Goal: Task Accomplishment & Management: Use online tool/utility

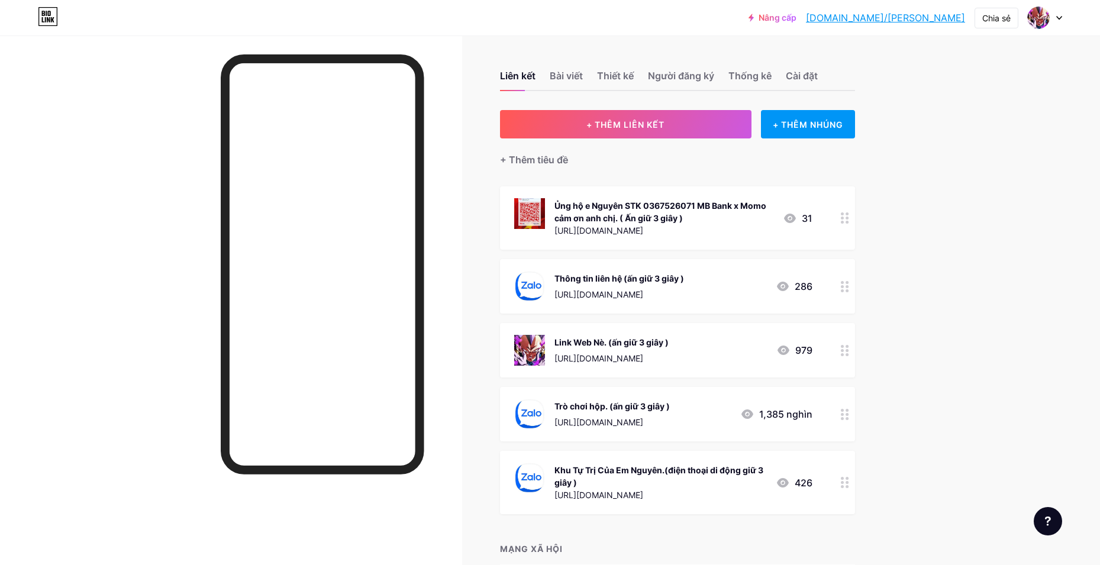
click at [842, 349] on div at bounding box center [845, 350] width 20 height 54
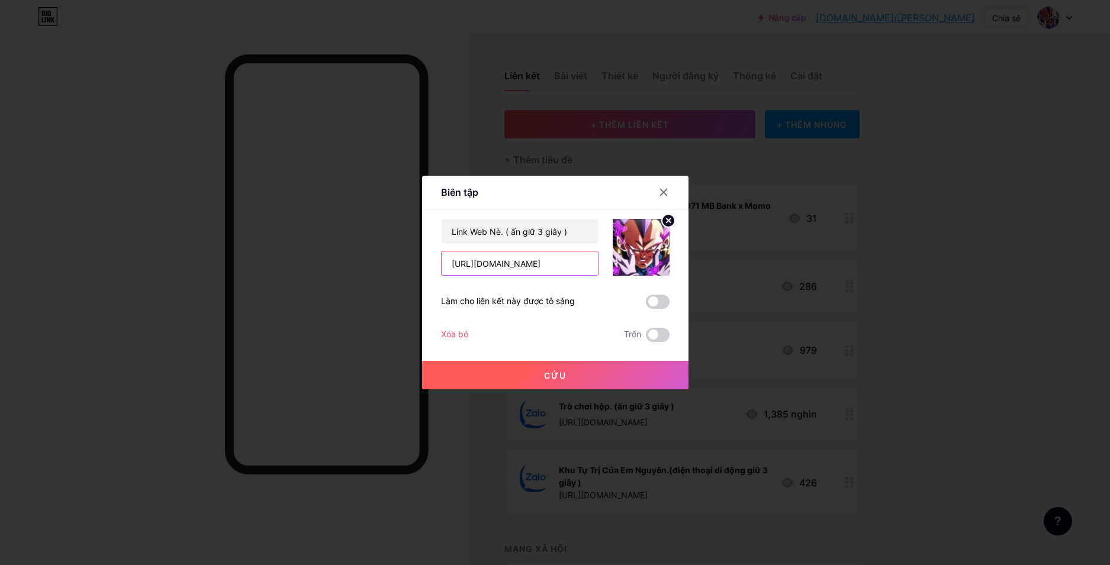
click at [485, 265] on input "[URL][DOMAIN_NAME]" at bounding box center [520, 264] width 156 height 24
type input "[URL][DOMAIN_NAME]"
click at [566, 387] on button "Cứu" at bounding box center [555, 375] width 266 height 28
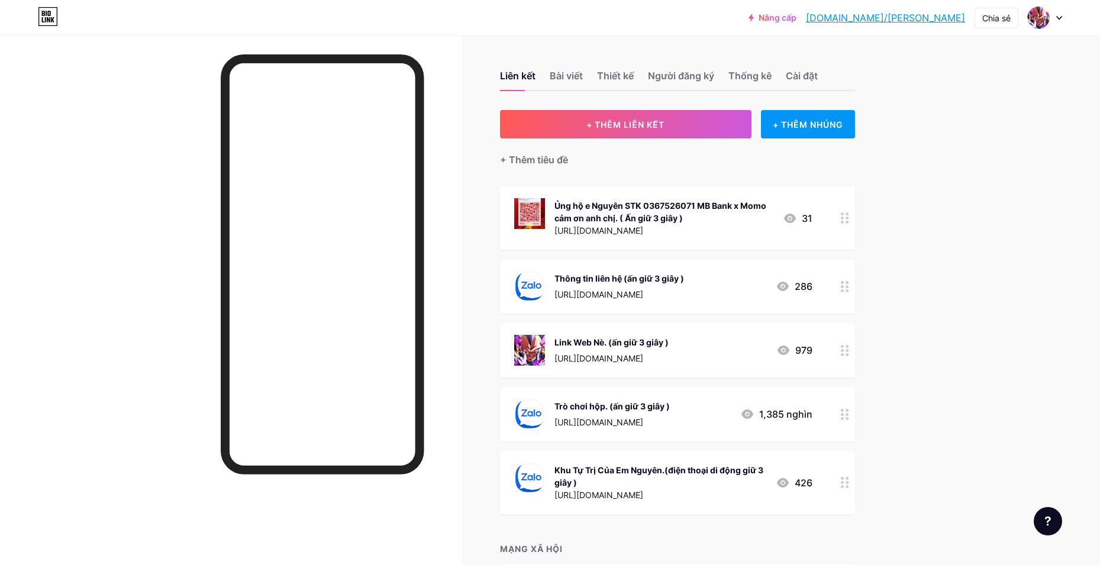
click at [862, 429] on div "Liên kết Bài viết Thiết kế Người đăng ký Thống kê Cài đặt + THÊM LIÊN KẾT + THÊ…" at bounding box center [452, 344] width 905 height 617
click at [849, 411] on icon at bounding box center [845, 414] width 8 height 11
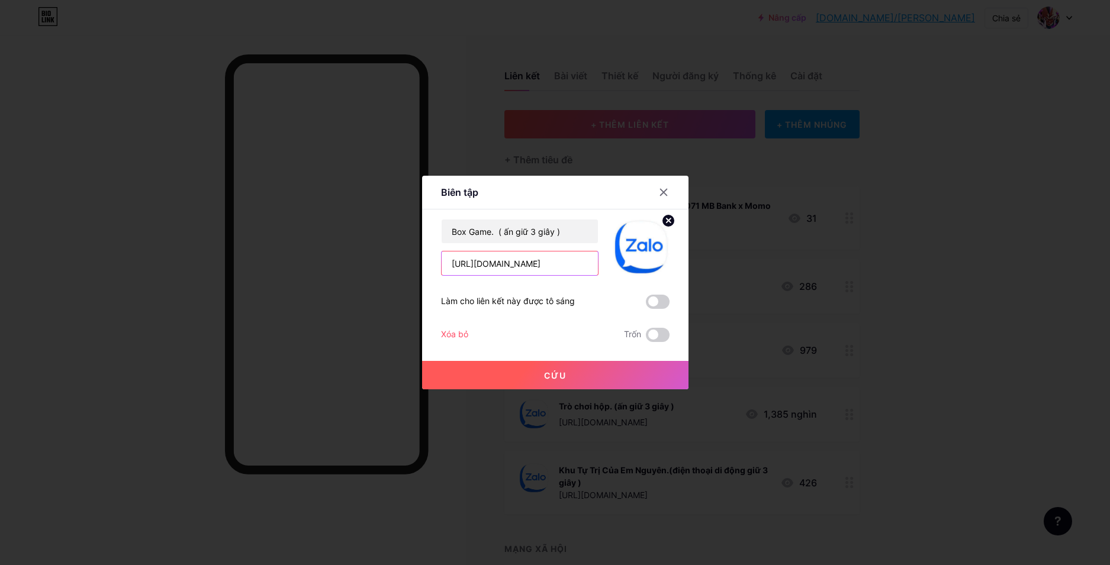
click at [556, 263] on input "[URL][DOMAIN_NAME]" at bounding box center [520, 264] width 156 height 24
paste input "wxcwwn511"
type input "[URL][DOMAIN_NAME]"
click at [542, 371] on button "Cứu" at bounding box center [555, 375] width 266 height 28
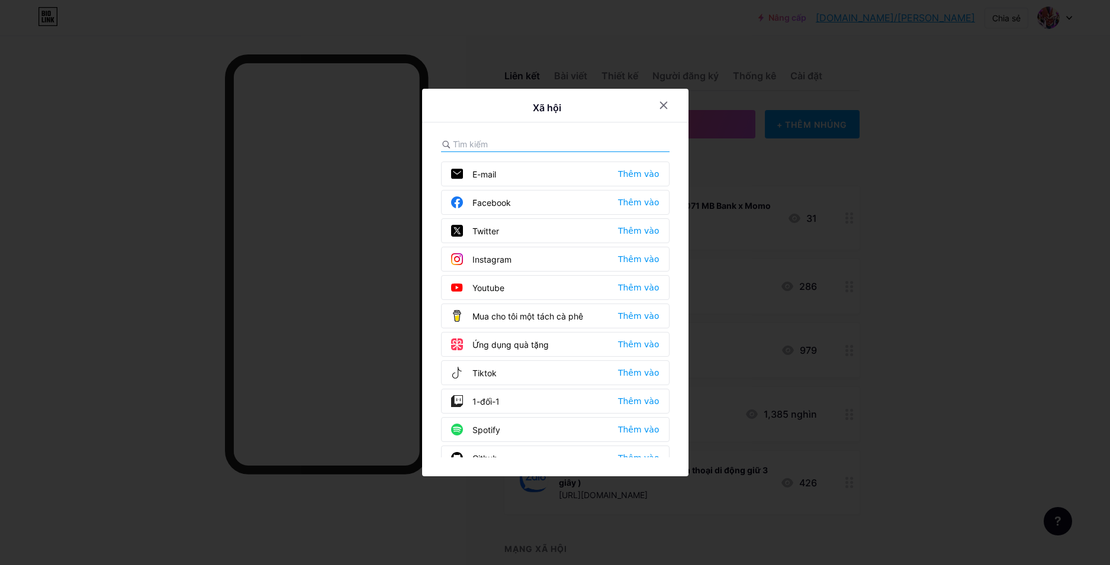
drag, startPoint x: 830, startPoint y: 505, endPoint x: 814, endPoint y: 530, distance: 30.1
click at [825, 510] on div at bounding box center [555, 282] width 1110 height 565
